Goal: Task Accomplishment & Management: Use online tool/utility

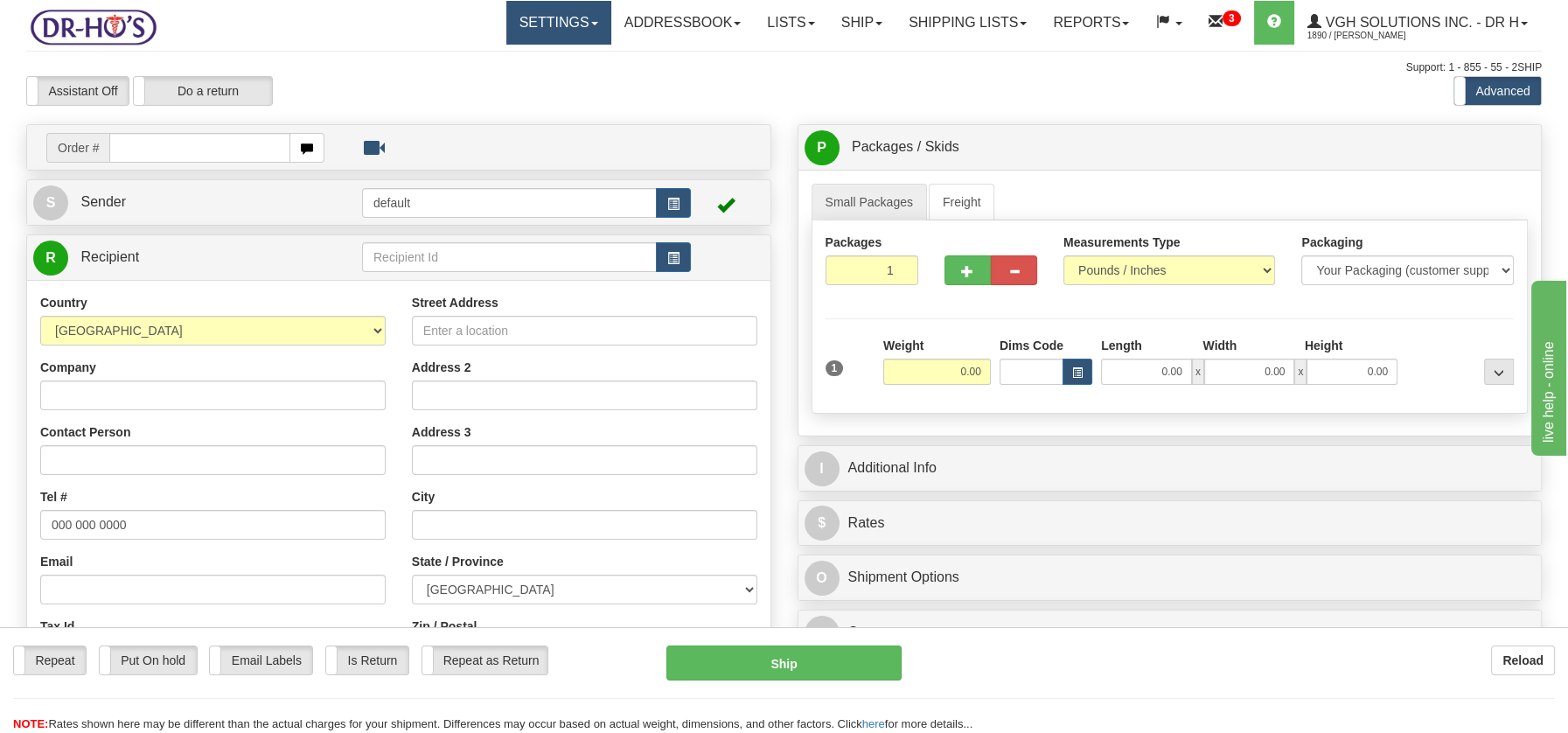
click at [591, 22] on span at bounding box center [595, 23] width 7 height 4
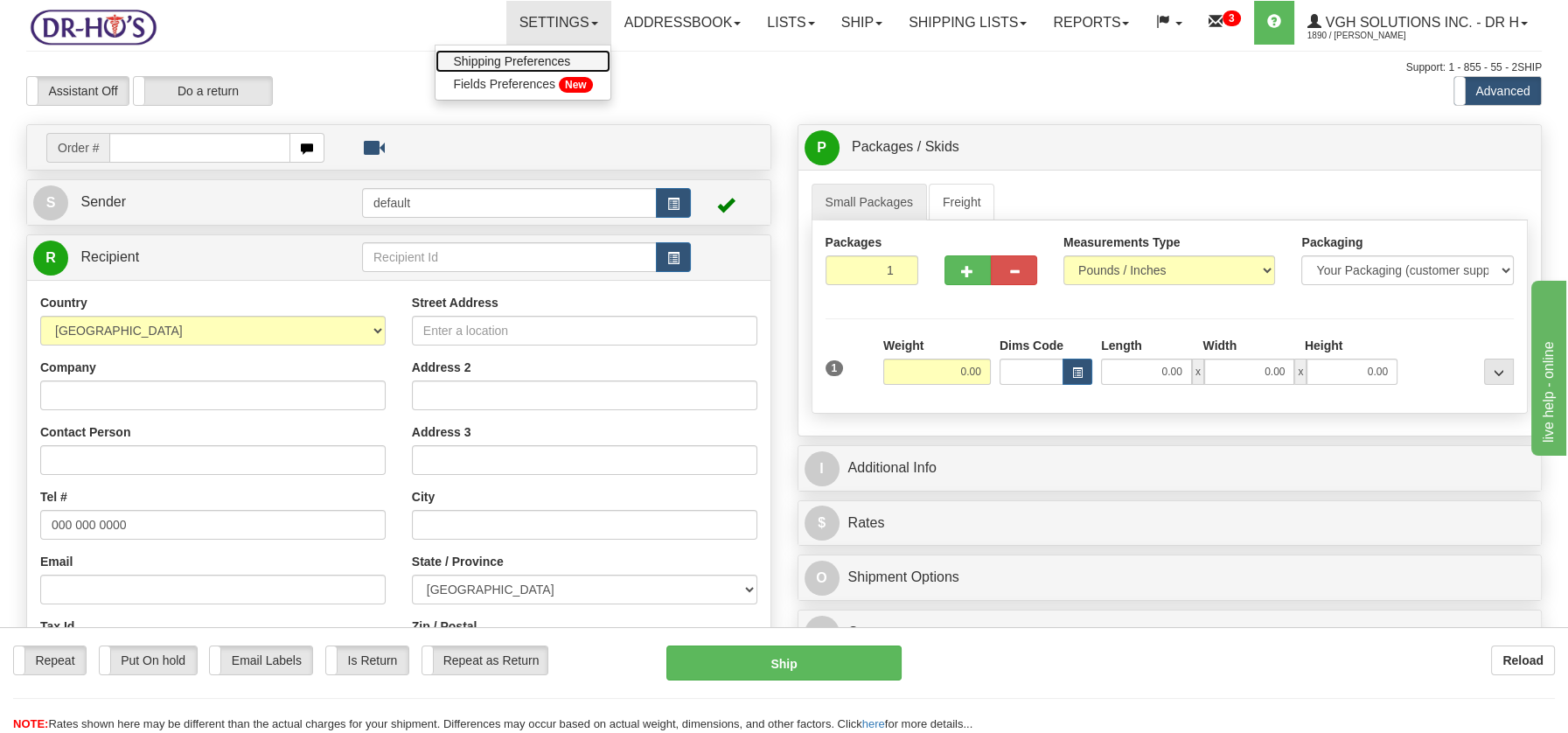
click at [537, 55] on span "Shipping Preferences" at bounding box center [511, 62] width 117 height 14
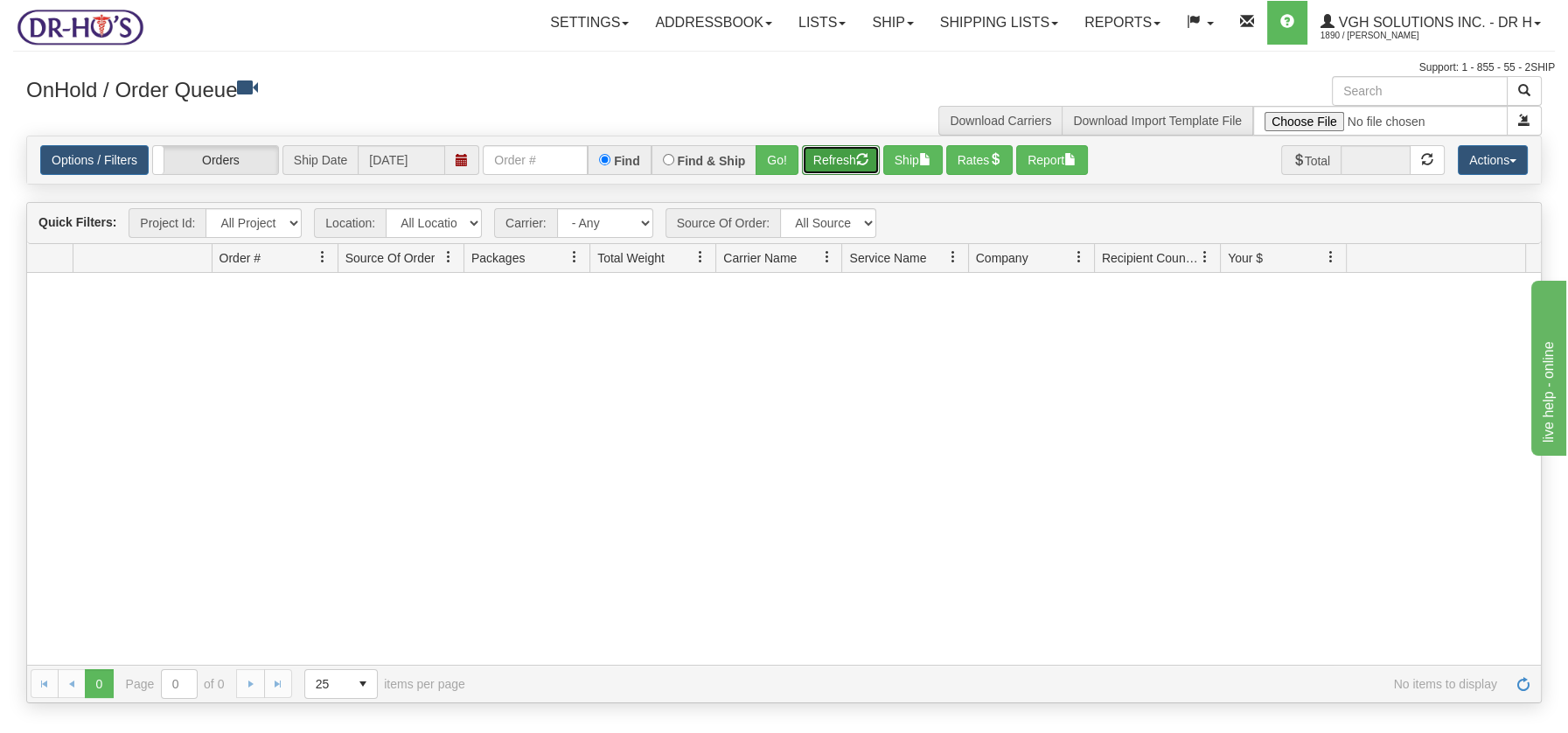
click at [861, 160] on span "button" at bounding box center [862, 160] width 13 height 13
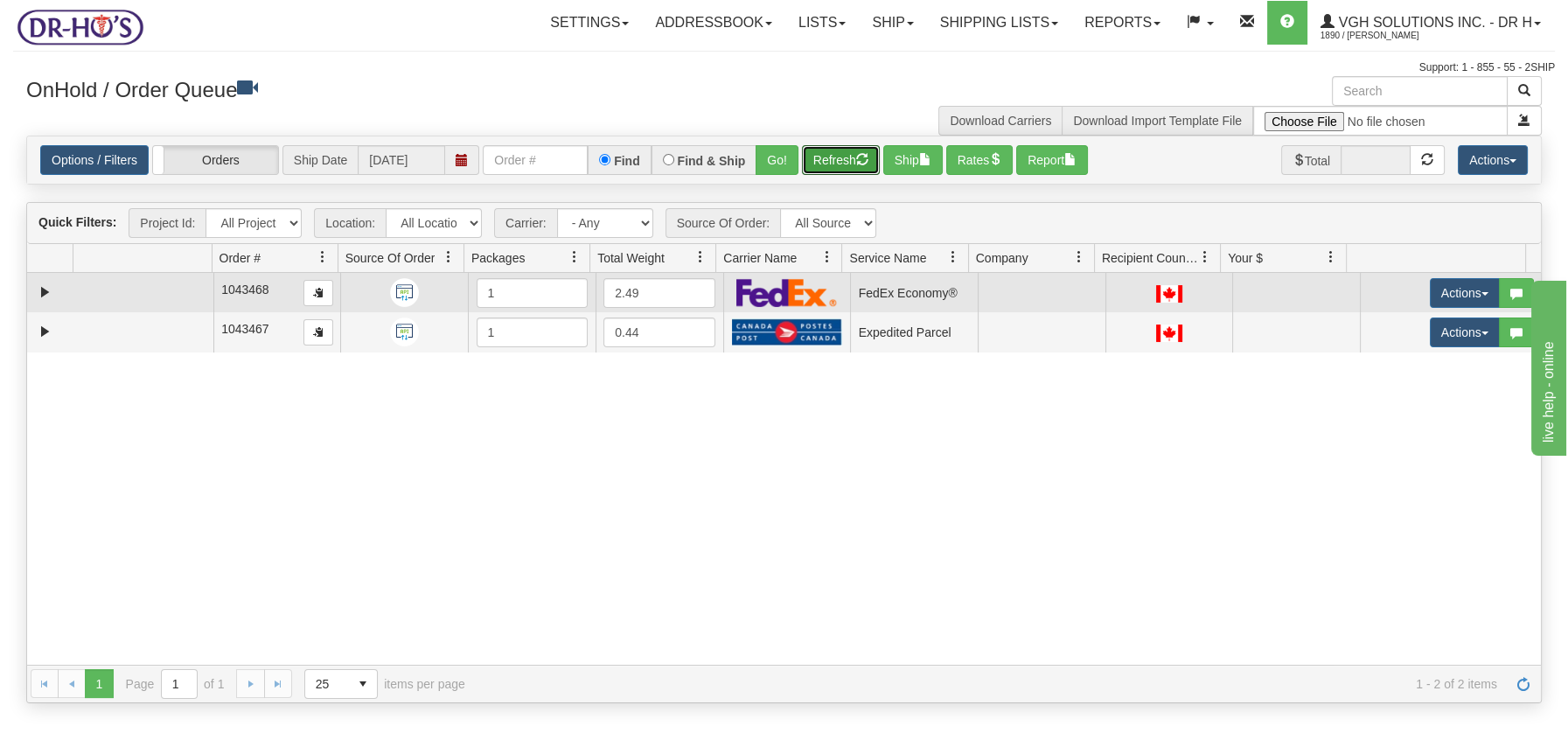
click at [152, 302] on td at bounding box center [142, 293] width 140 height 39
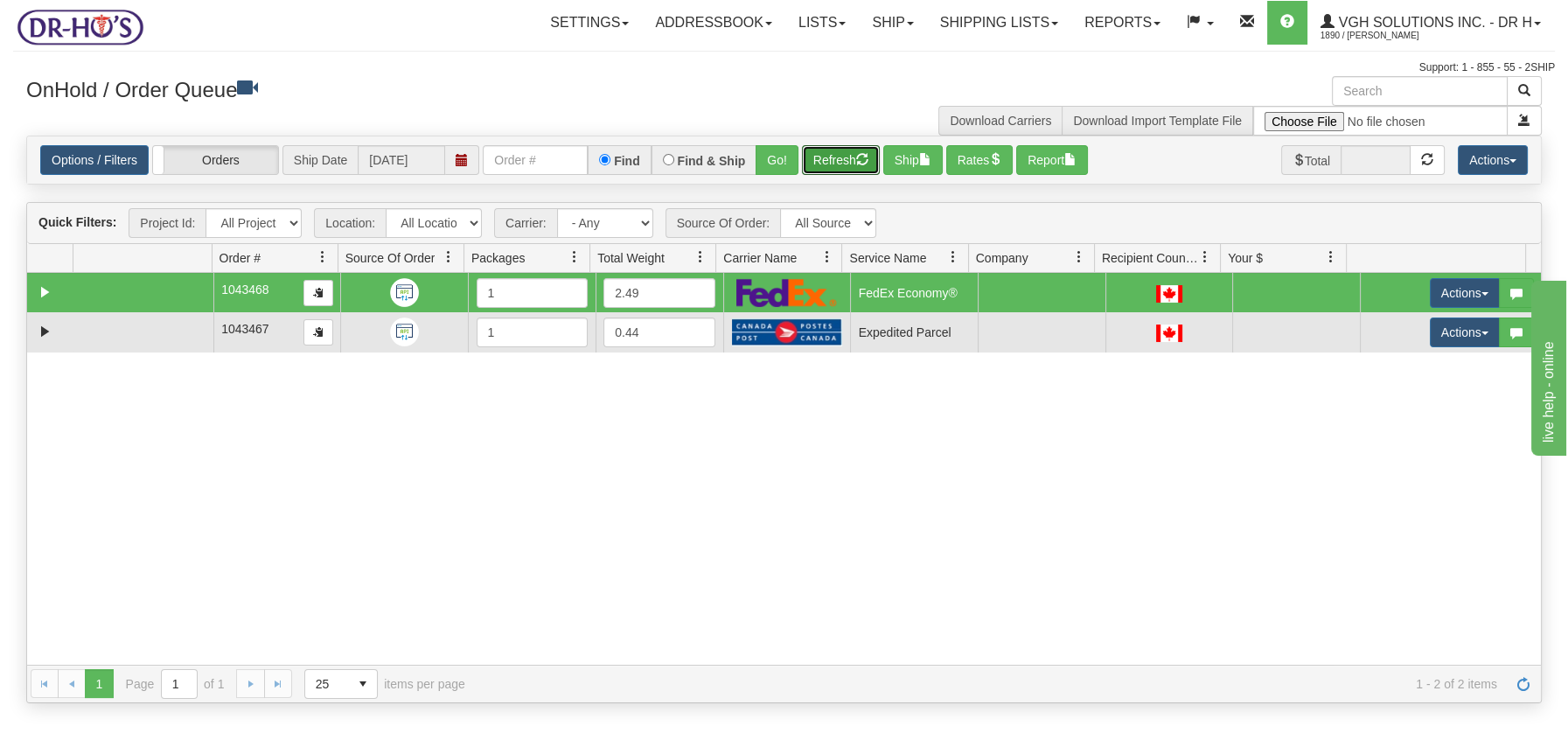
click at [146, 327] on td at bounding box center [142, 332] width 140 height 39
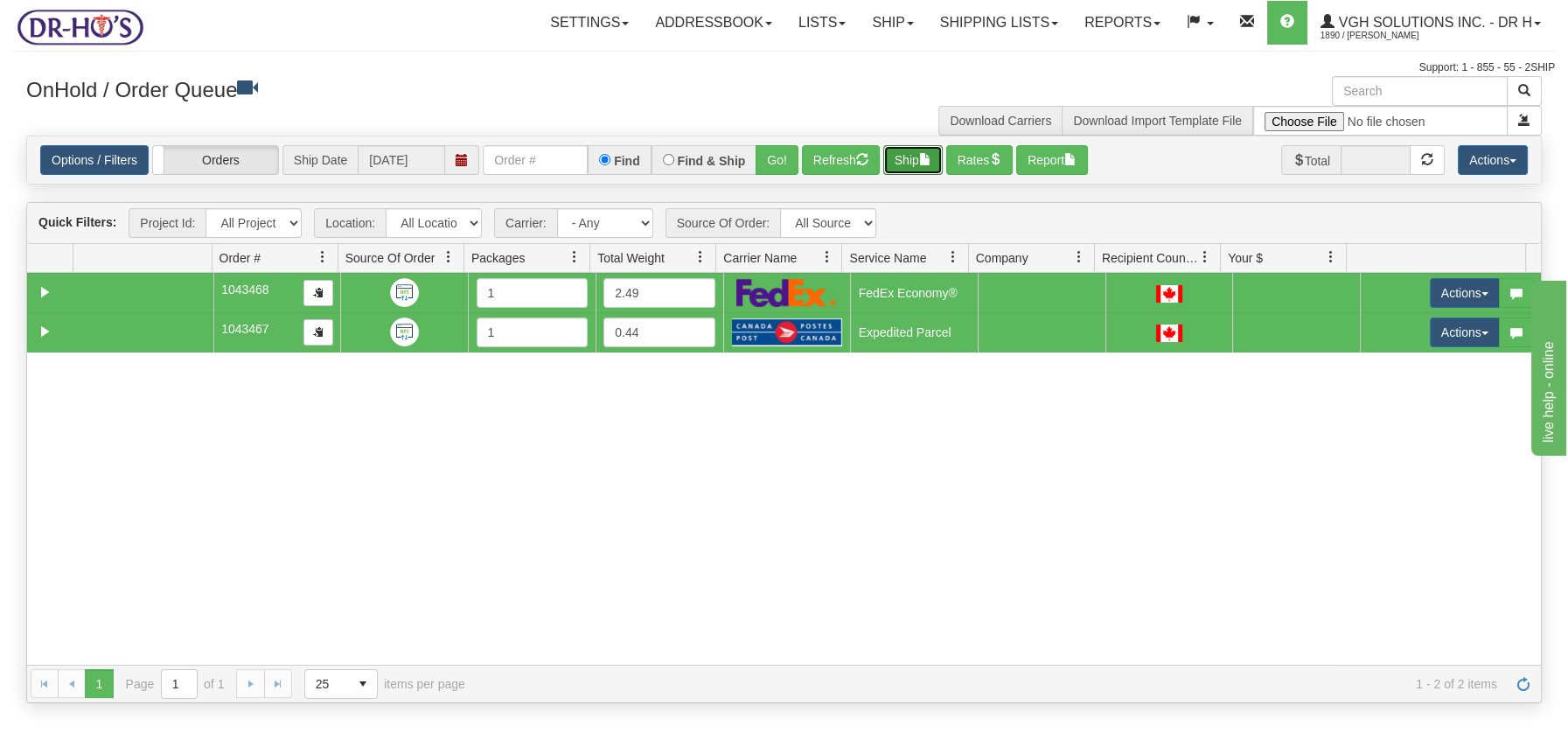
click at [931, 160] on span "button" at bounding box center [925, 160] width 13 height 13
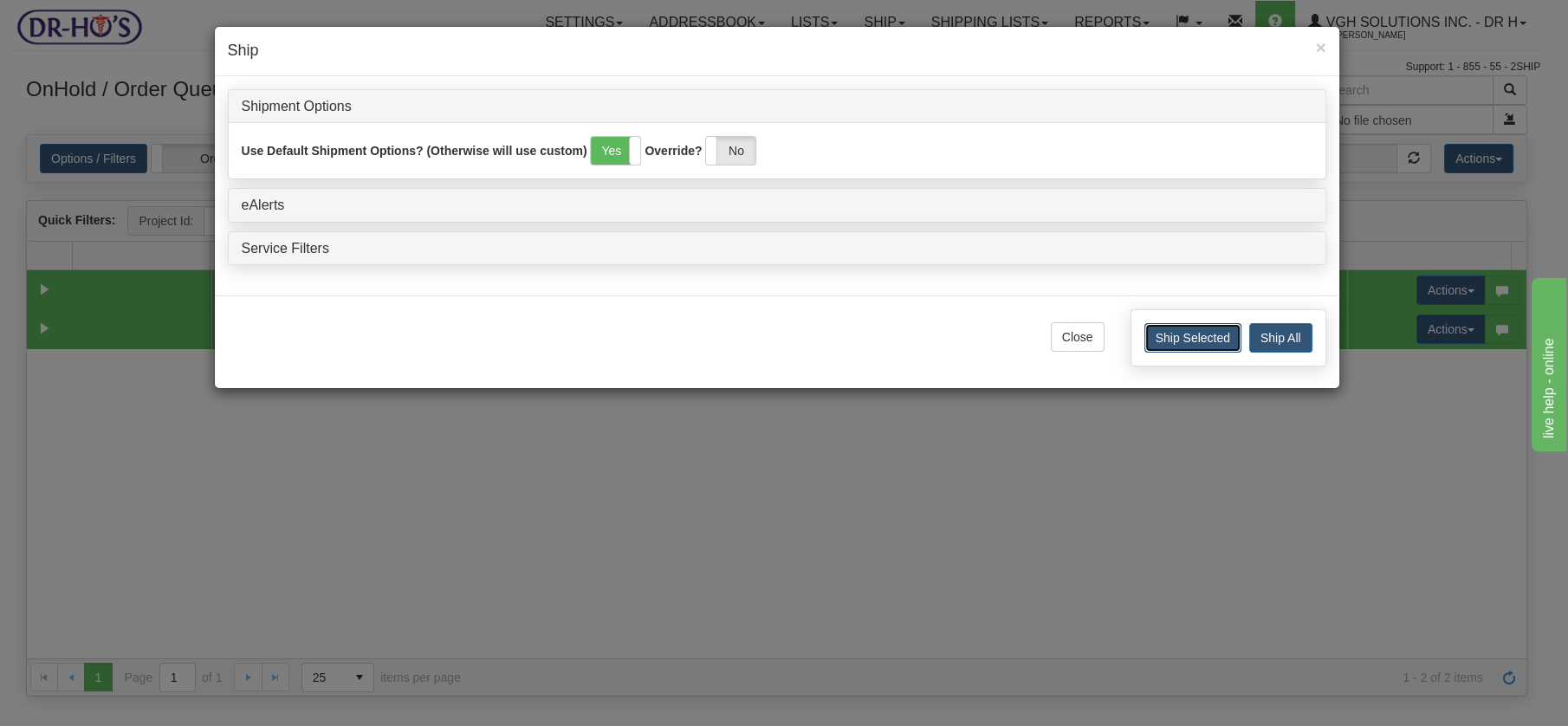
click at [1214, 340] on button "Ship Selected" at bounding box center [1193, 337] width 97 height 29
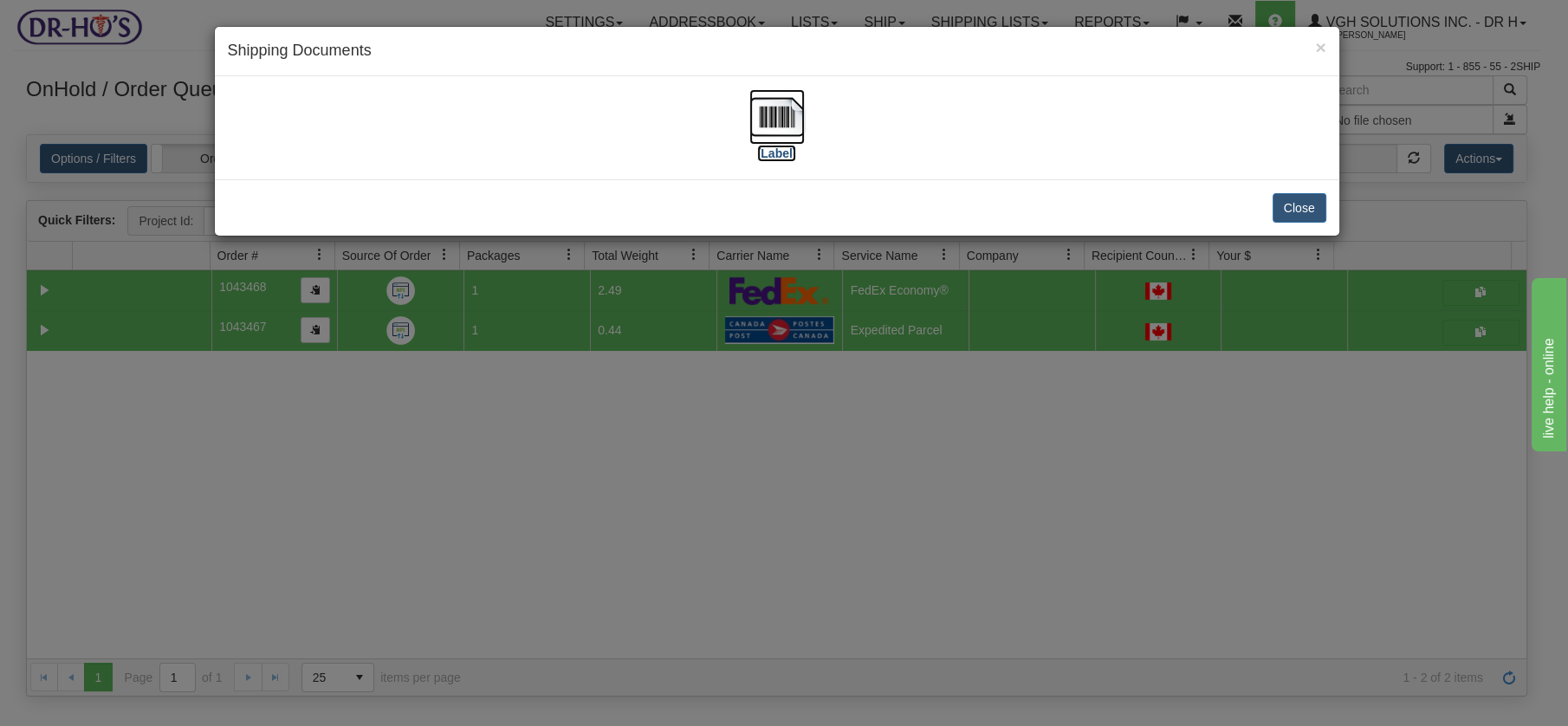
click at [784, 107] on img at bounding box center [777, 117] width 55 height 55
click at [1285, 205] on button "Close" at bounding box center [1300, 208] width 54 height 29
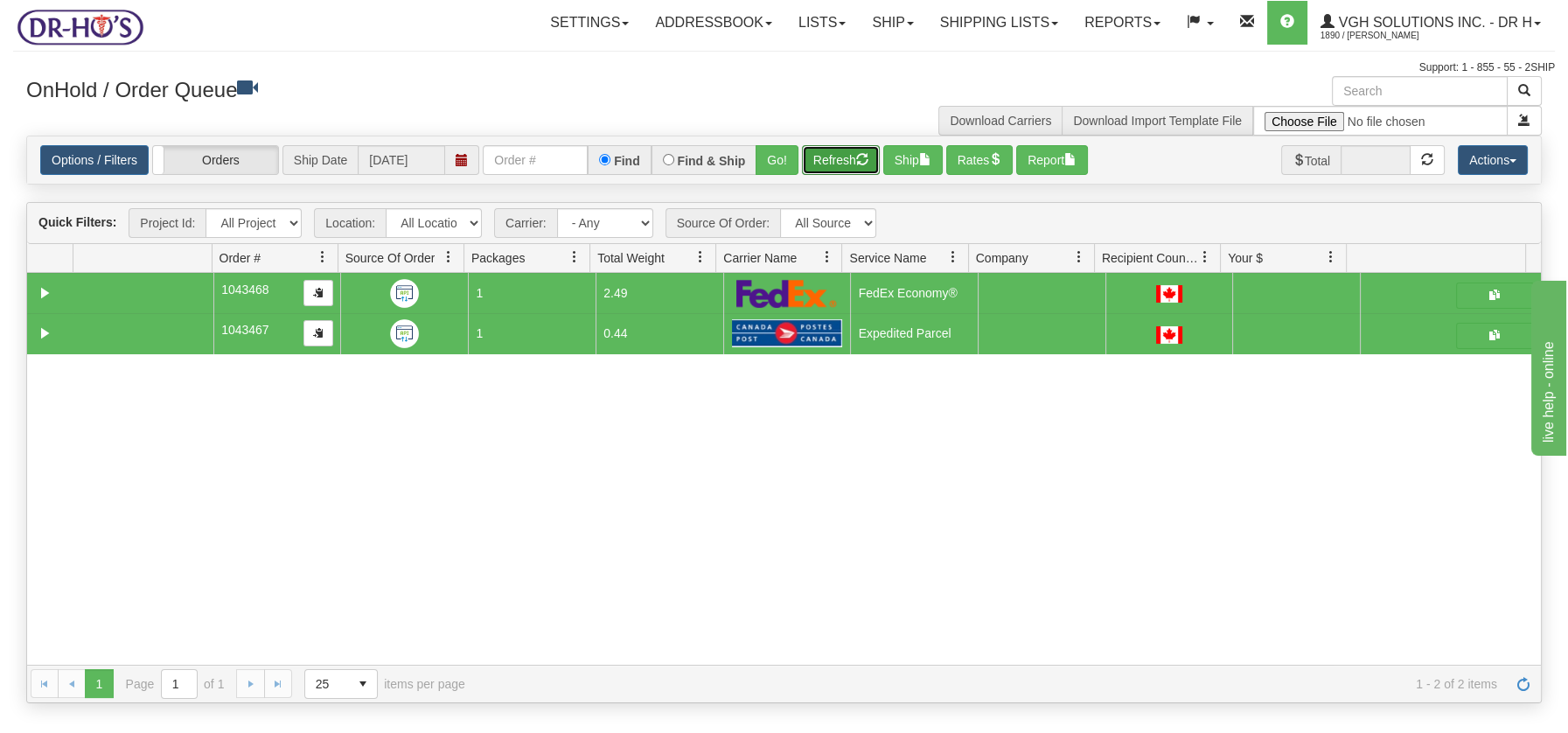
click at [838, 161] on button "Refresh" at bounding box center [840, 160] width 78 height 30
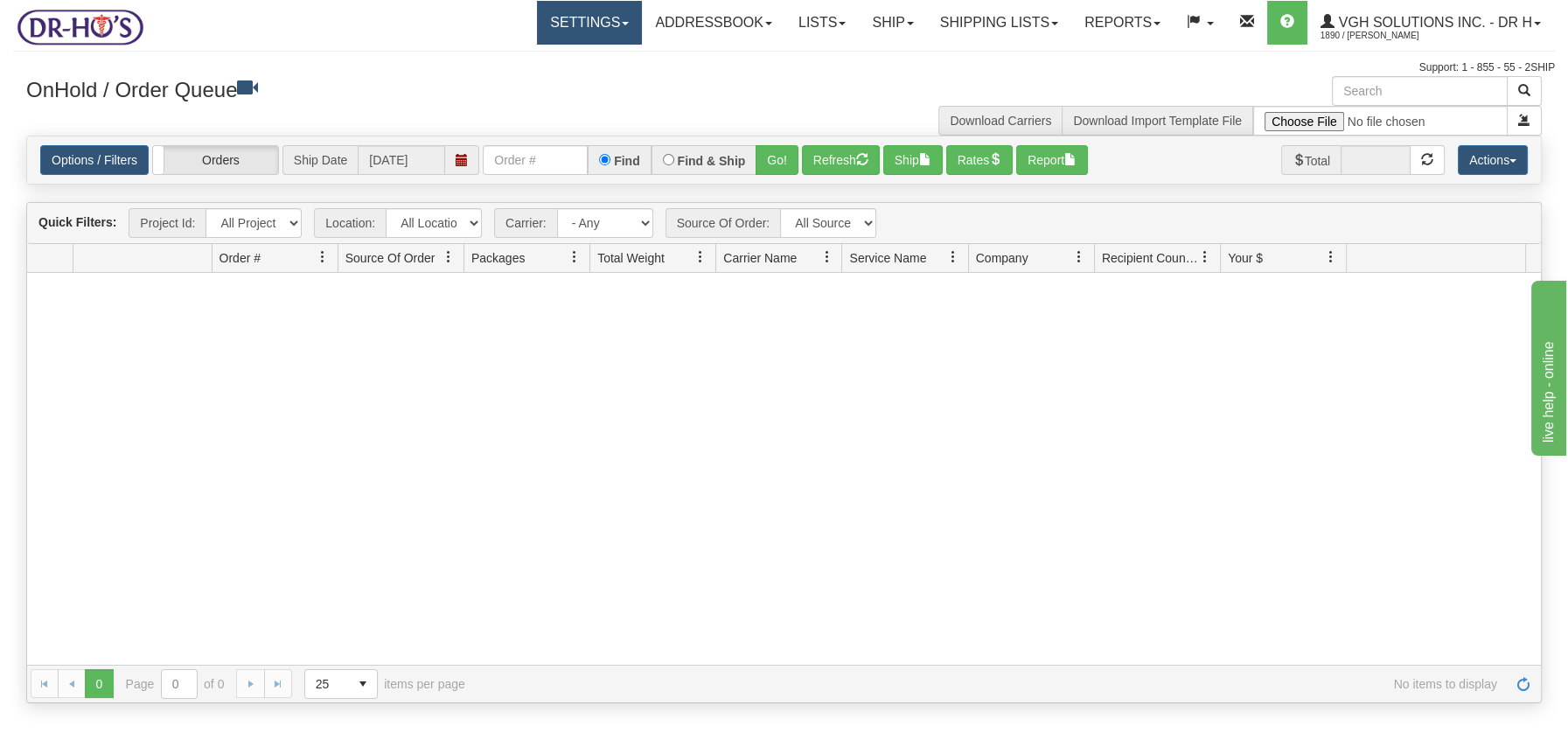
click at [608, 28] on link "Settings" at bounding box center [589, 22] width 105 height 44
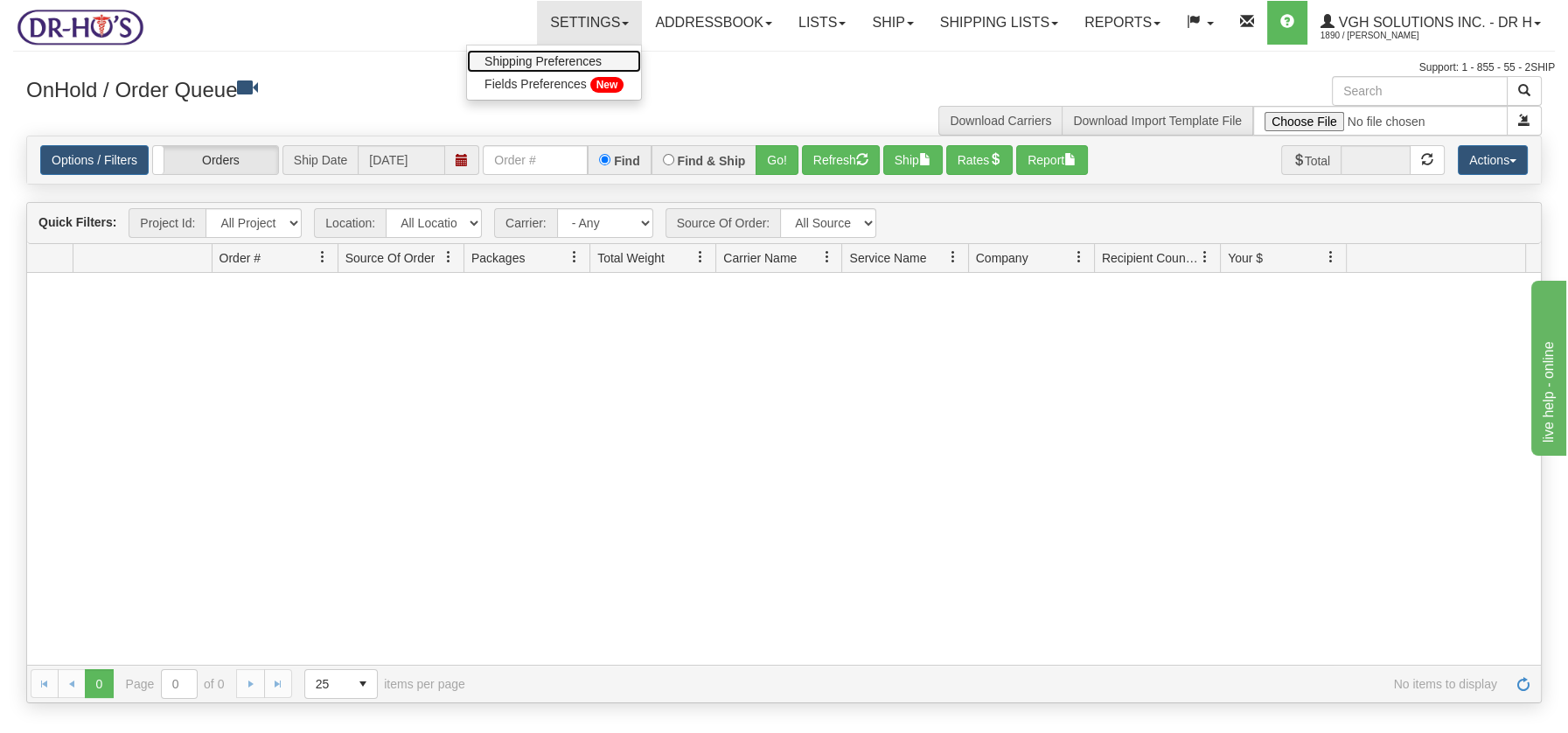
click at [563, 56] on span "Shipping Preferences" at bounding box center [543, 62] width 117 height 14
